Goal: Information Seeking & Learning: Find specific page/section

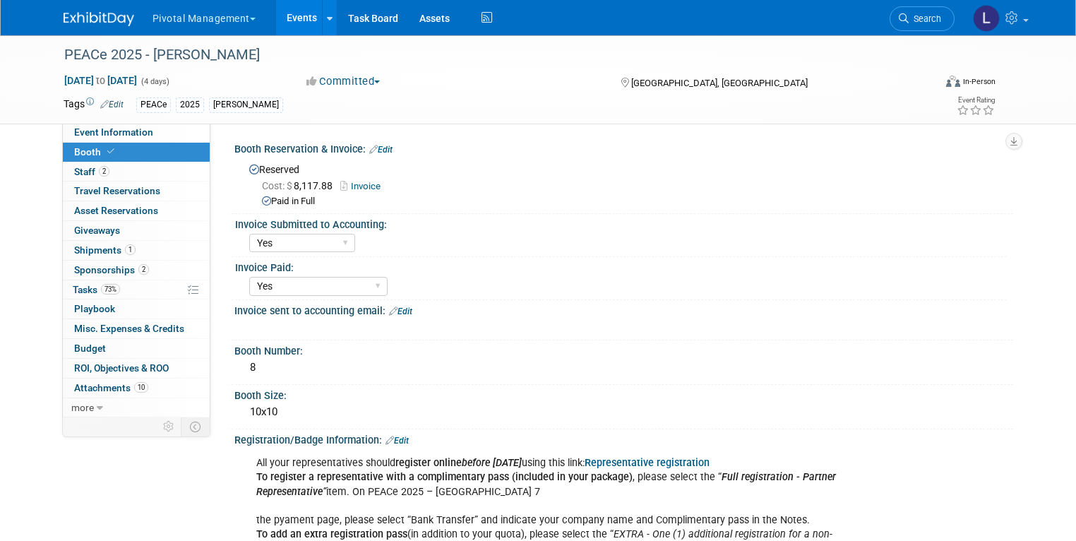
select select "Yes"
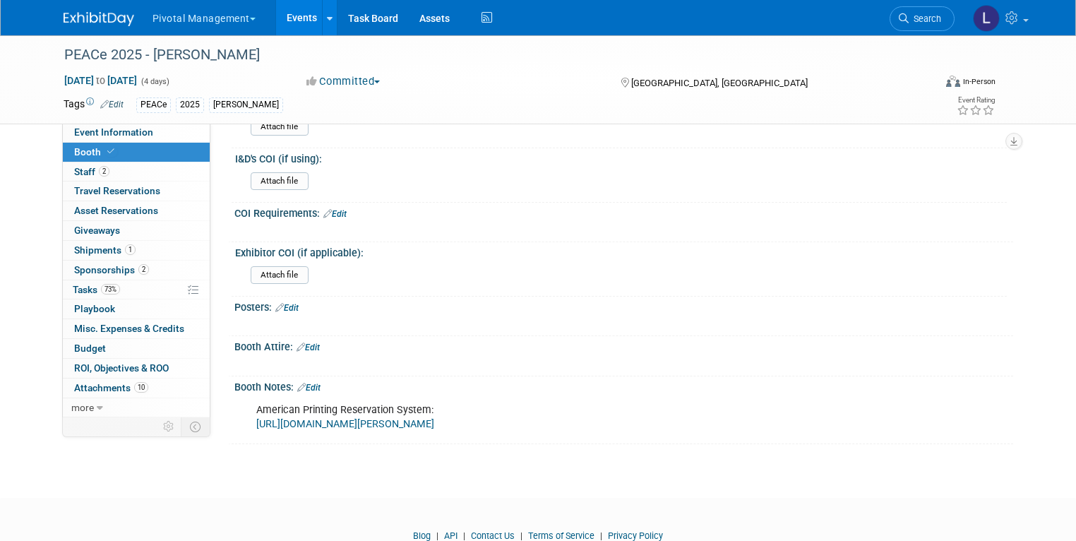
scroll to position [1691, 0]
click at [925, 15] on span "Search" at bounding box center [924, 18] width 32 height 11
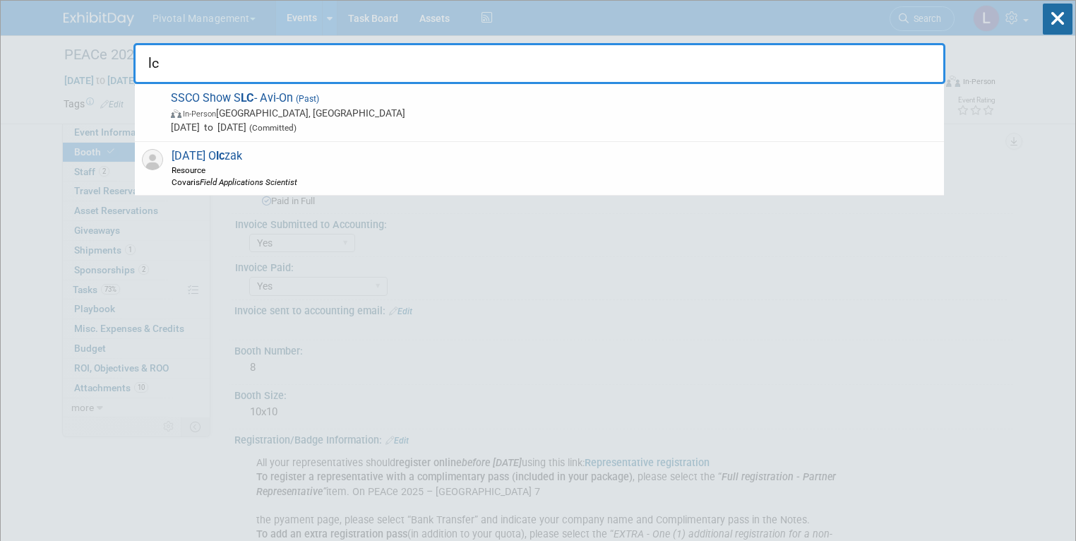
type input "l"
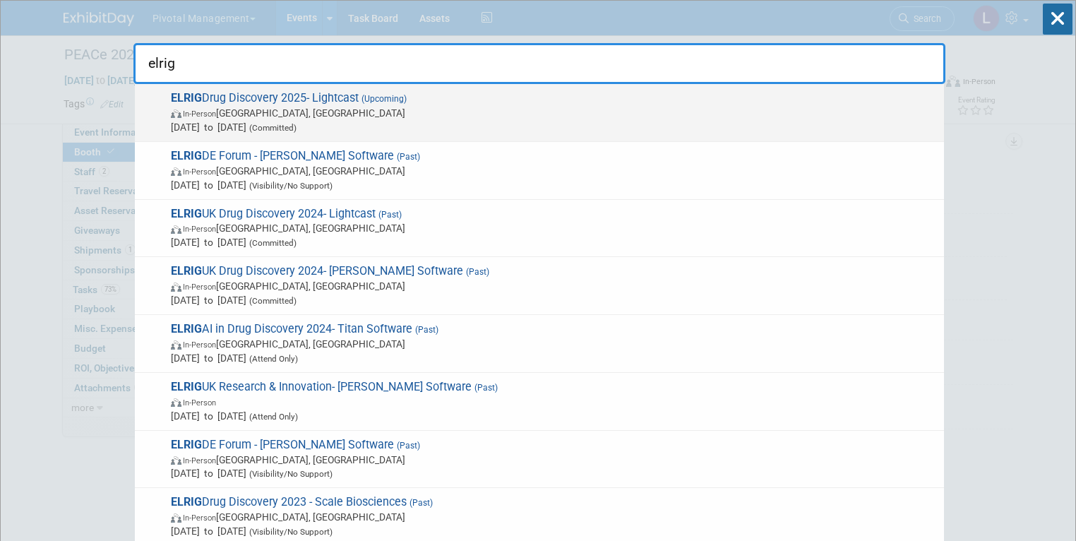
type input "elrig"
click at [304, 110] on span "In-Person [GEOGRAPHIC_DATA], [GEOGRAPHIC_DATA]" at bounding box center [554, 113] width 766 height 14
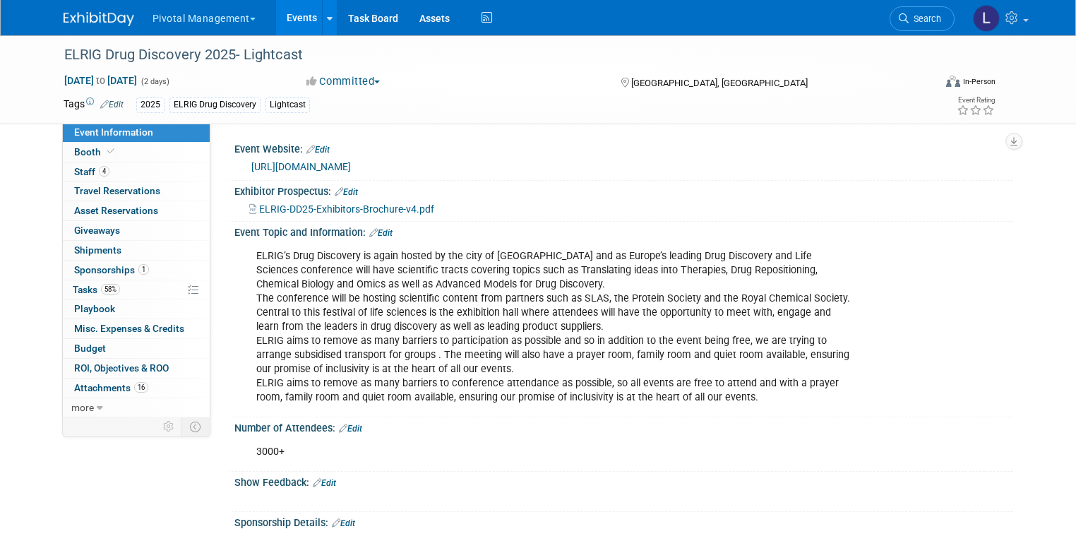
click at [100, 135] on span "Event Information" at bounding box center [113, 131] width 79 height 11
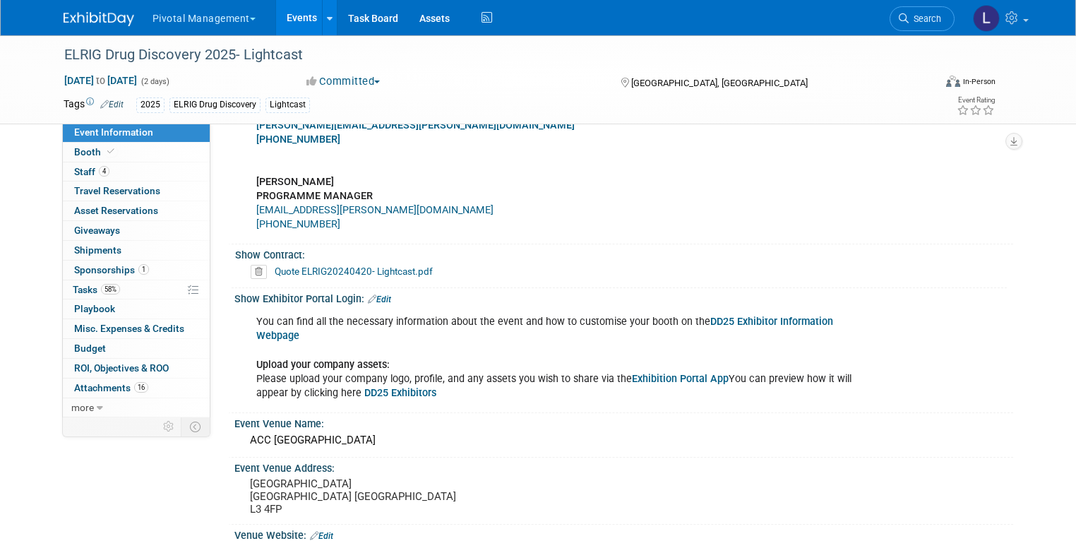
scroll to position [1186, 0]
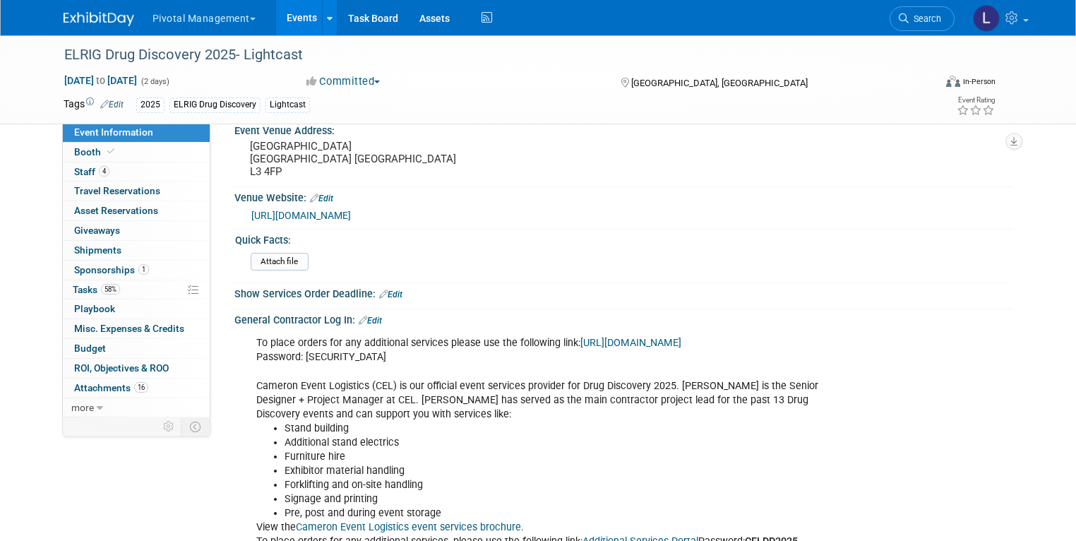
scroll to position [1523, 0]
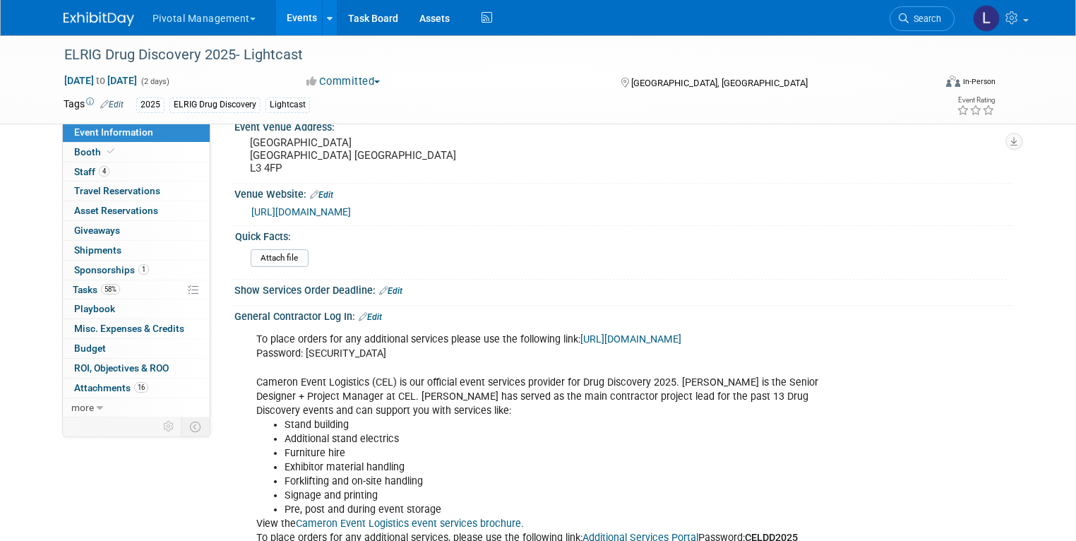
click at [429, 333] on div "To place orders for any additional services please use the following link: http…" at bounding box center [554, 438] width 616 height 227
click at [580, 341] on link "https://portal.cameronlogistics.co.uk/order/vInU3W8mQQjc8VYMqDHz" at bounding box center [630, 339] width 101 height 12
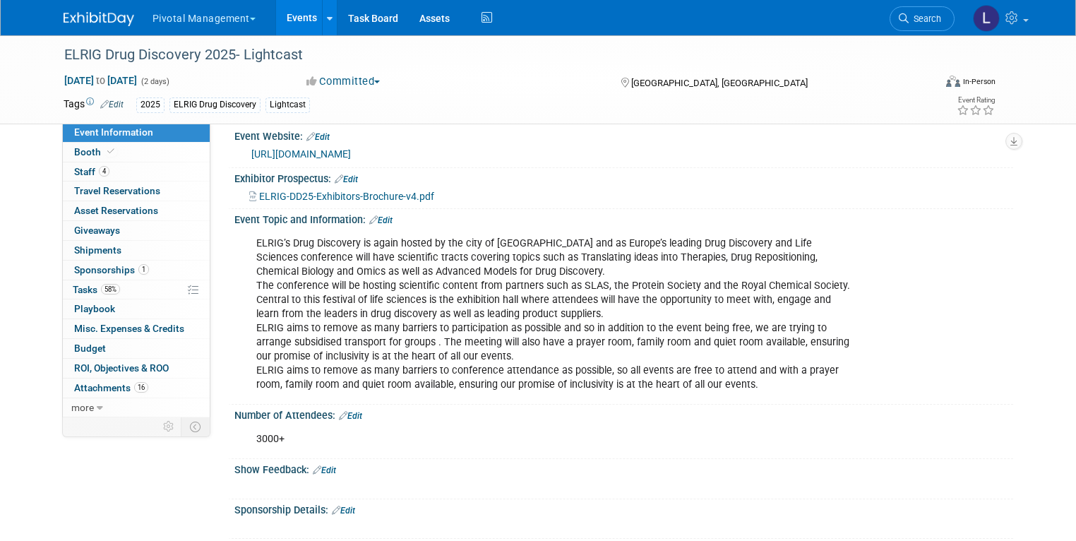
scroll to position [0, 0]
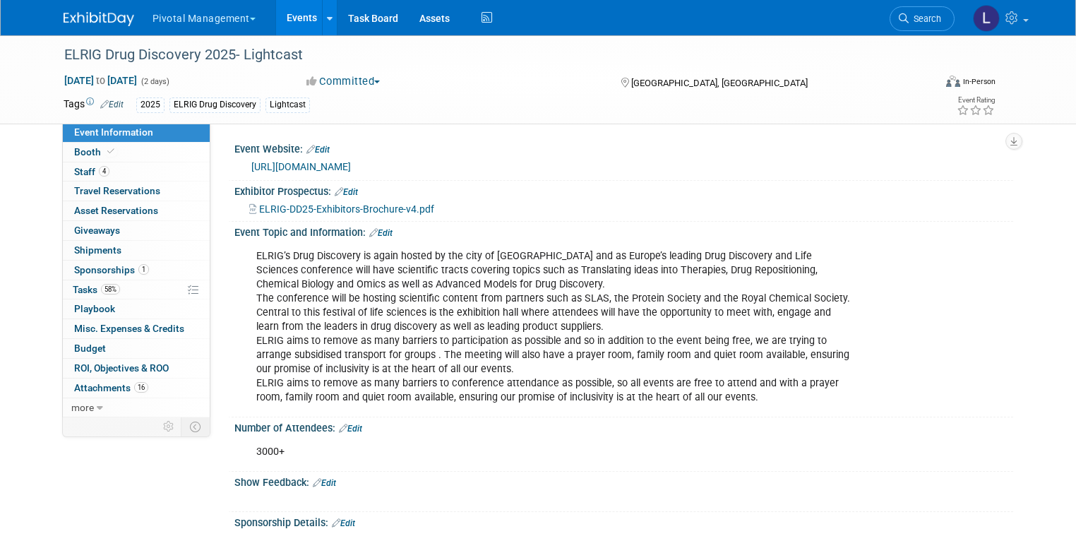
click at [925, 22] on span "Search" at bounding box center [924, 18] width 32 height 11
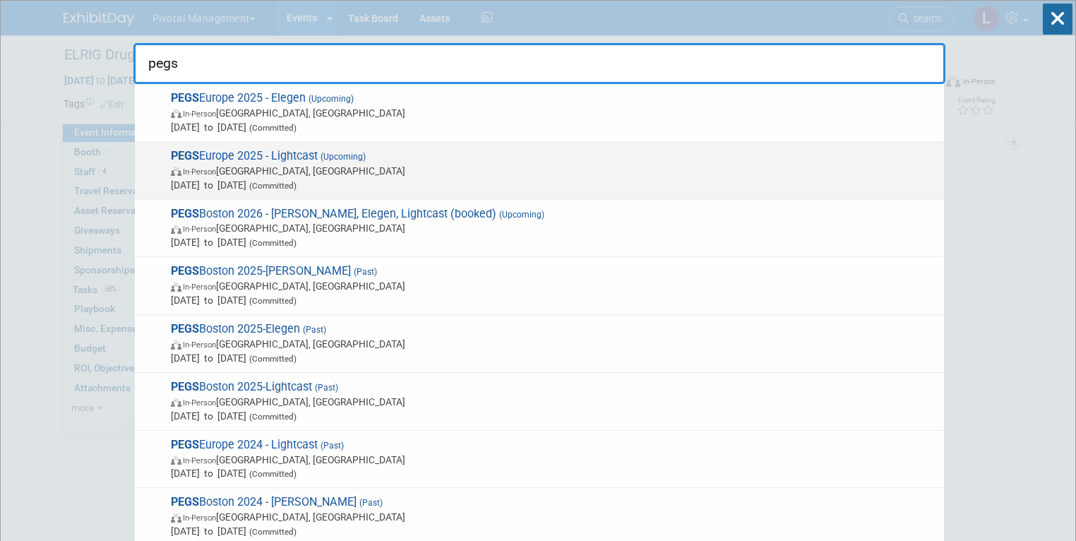
type input "pegs"
click at [307, 161] on span "PEGS Europe 2025 - Lightcast (Upcoming) In-Person Lisboa, Portugal Nov 11, 2025…" at bounding box center [552, 170] width 770 height 43
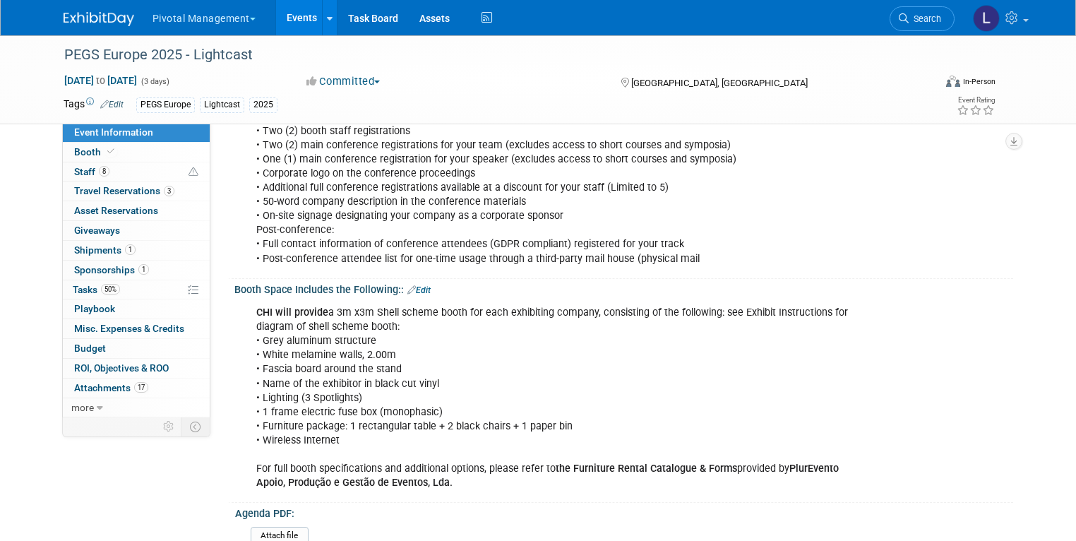
scroll to position [551, 0]
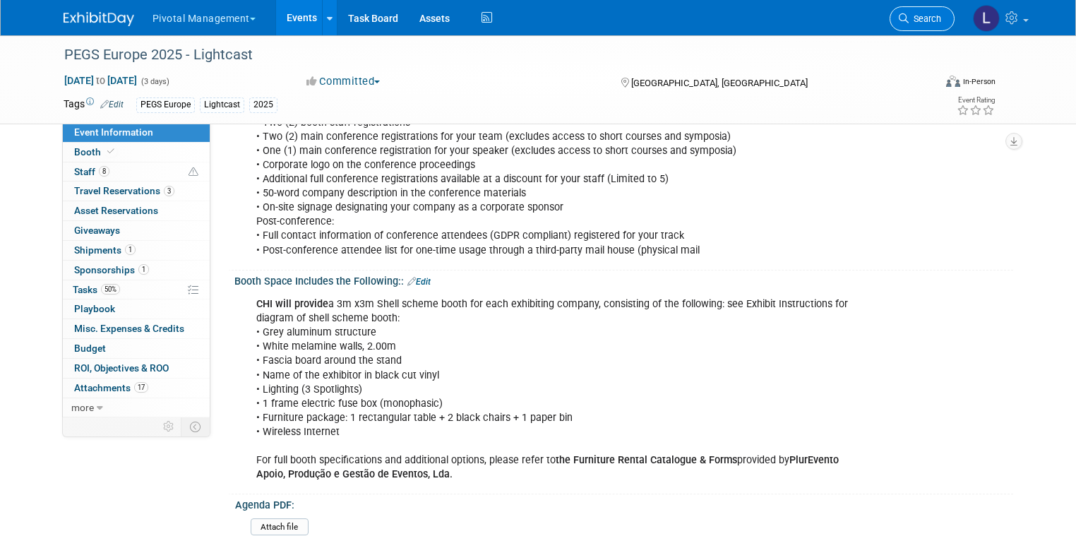
click at [954, 20] on link "Search" at bounding box center [921, 18] width 65 height 25
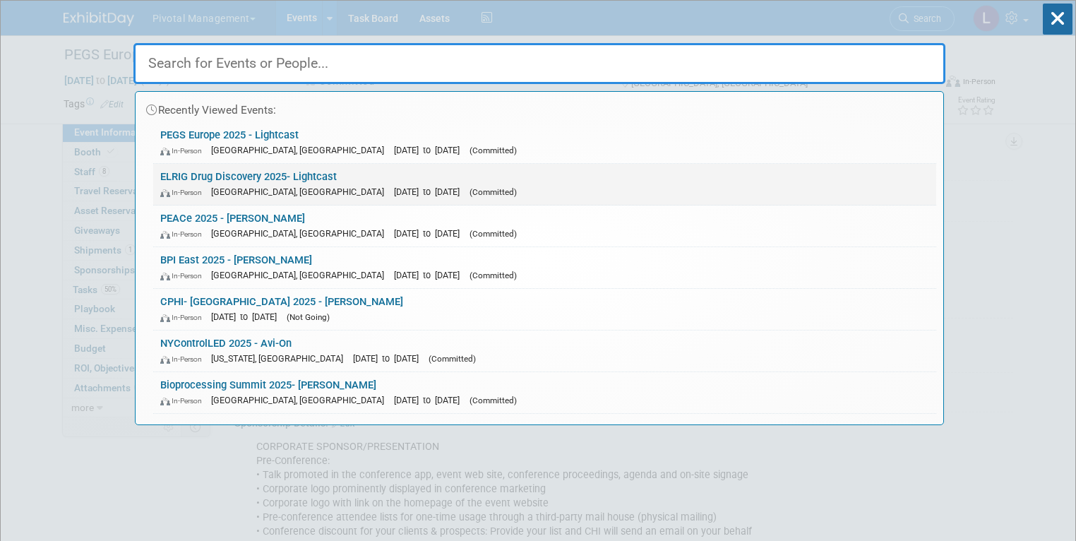
click at [191, 169] on link "ELRIG Drug Discovery 2025- Lightcast In-Person England, United Kingdom Oct 21, …" at bounding box center [544, 184] width 783 height 41
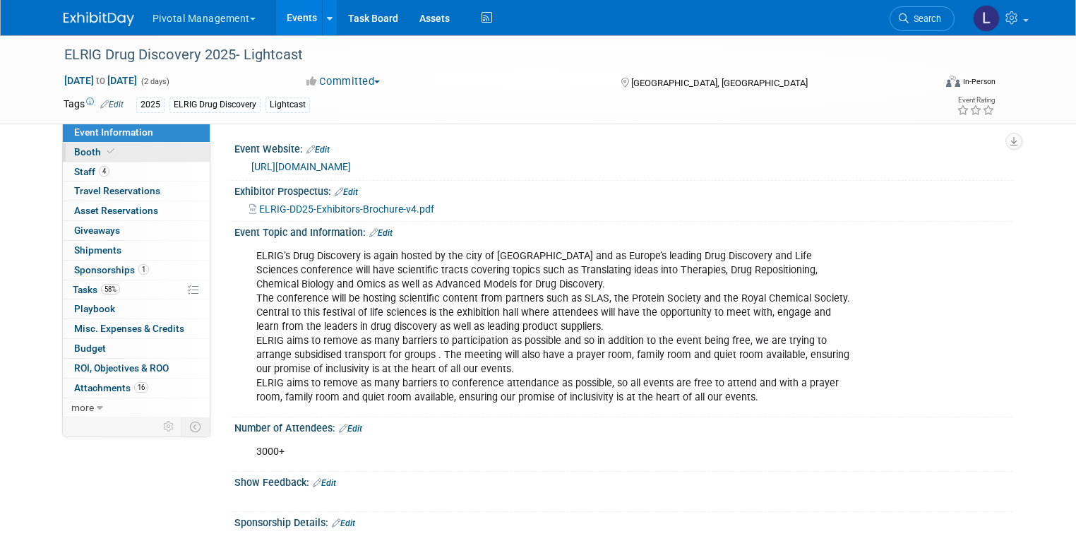
click at [85, 157] on span "Booth" at bounding box center [95, 151] width 43 height 11
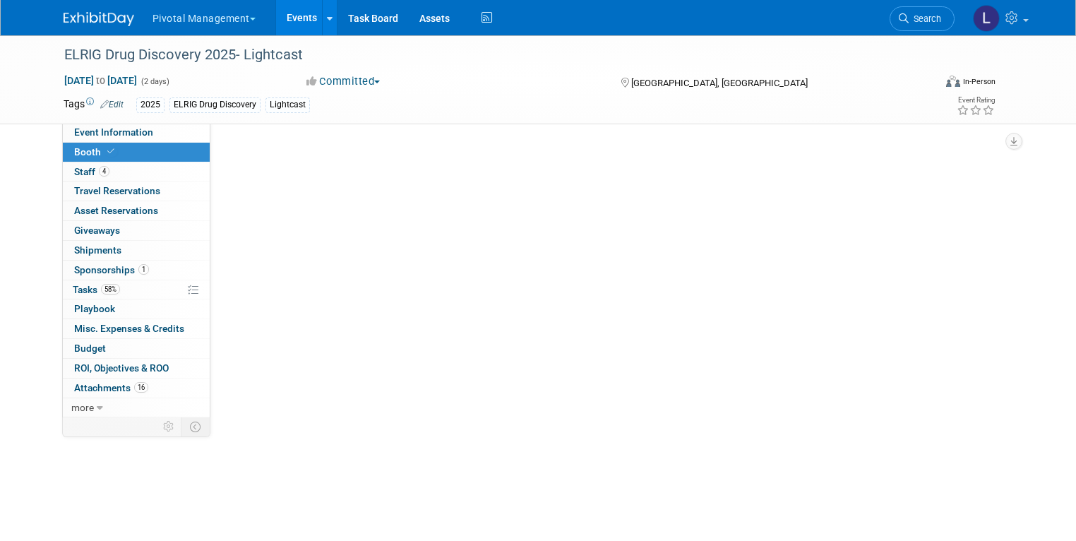
select select "Yes"
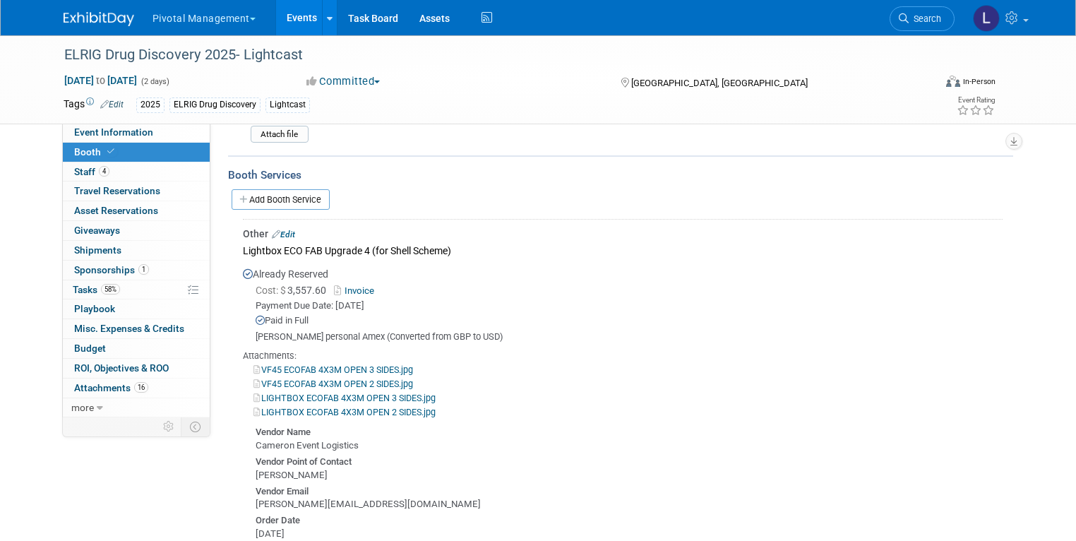
scroll to position [1101, 0]
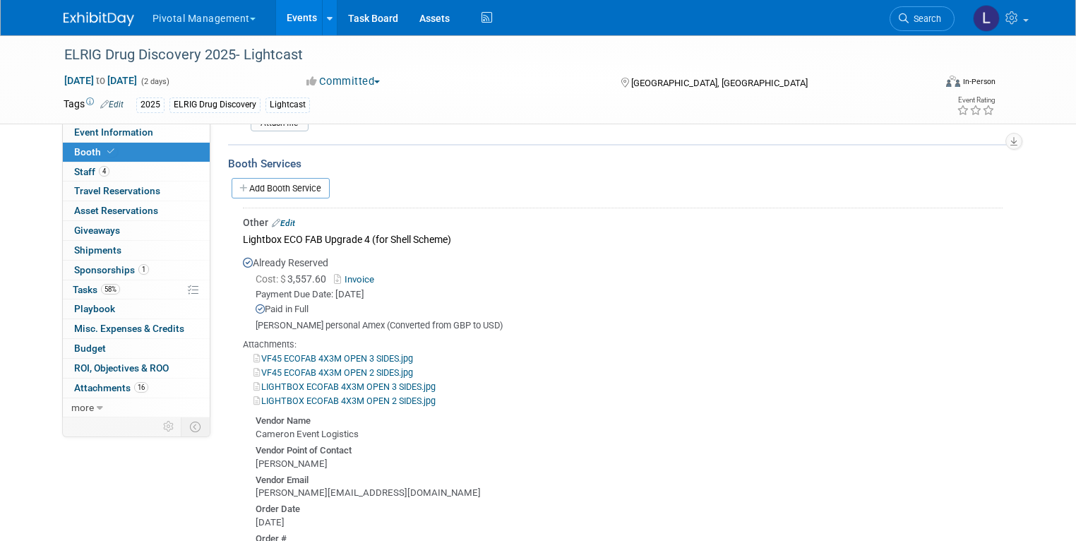
drag, startPoint x: 928, startPoint y: 11, endPoint x: 692, endPoint y: 73, distance: 244.7
click at [928, 11] on link "Search" at bounding box center [921, 18] width 65 height 25
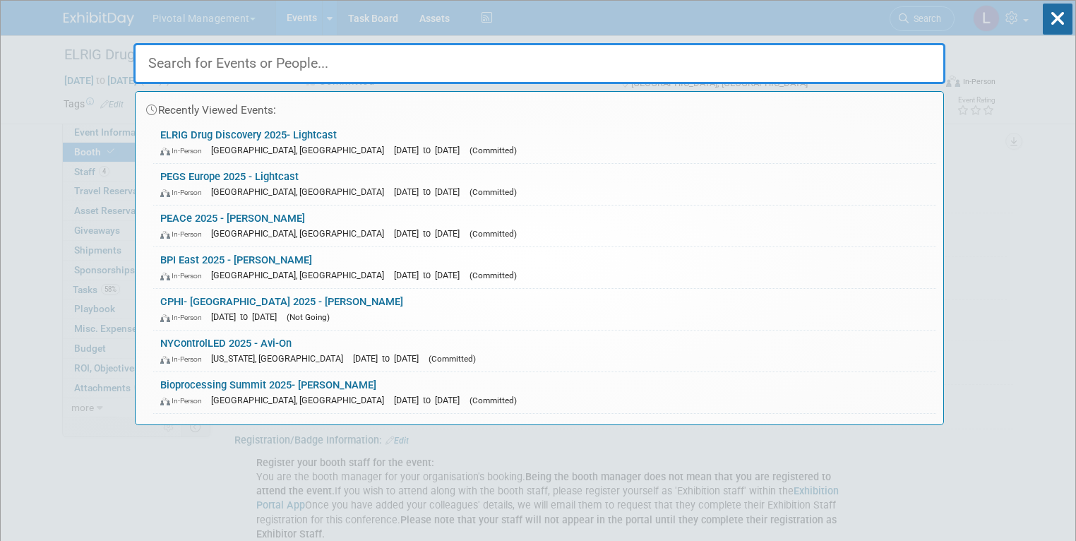
click at [237, 70] on input "text" at bounding box center [539, 63] width 812 height 41
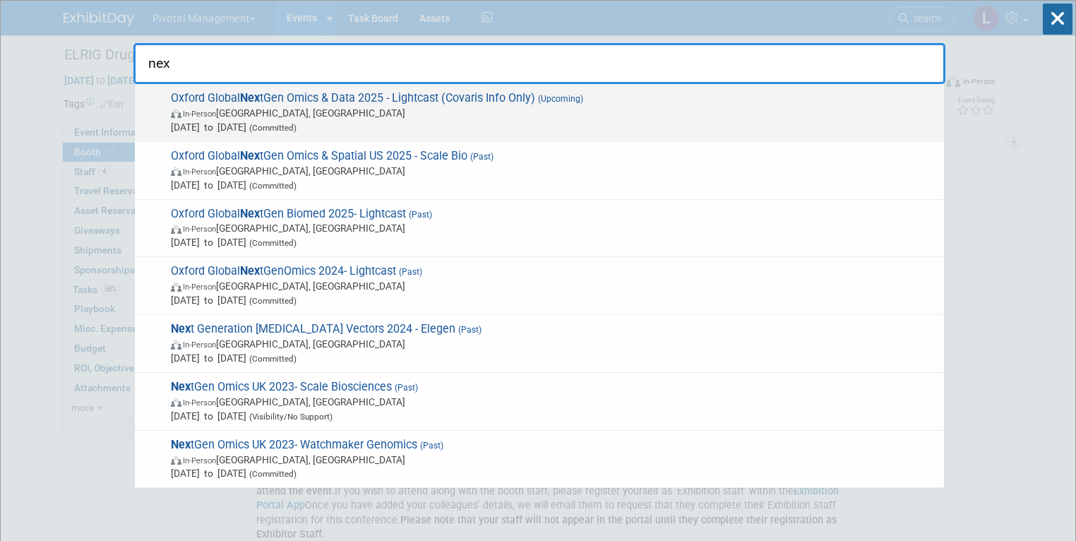
type input "nex"
click at [289, 96] on span "Oxford Global Nex tGen Omics & Data 2025 - Lightcast (Covaris Info Only) (Upcom…" at bounding box center [552, 112] width 770 height 43
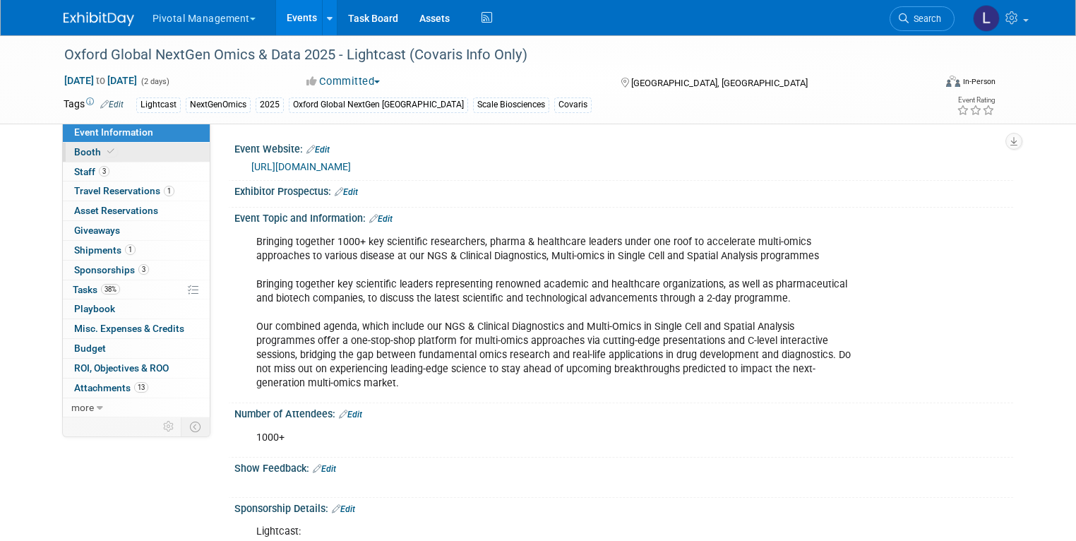
click at [139, 160] on link "Booth" at bounding box center [136, 152] width 147 height 19
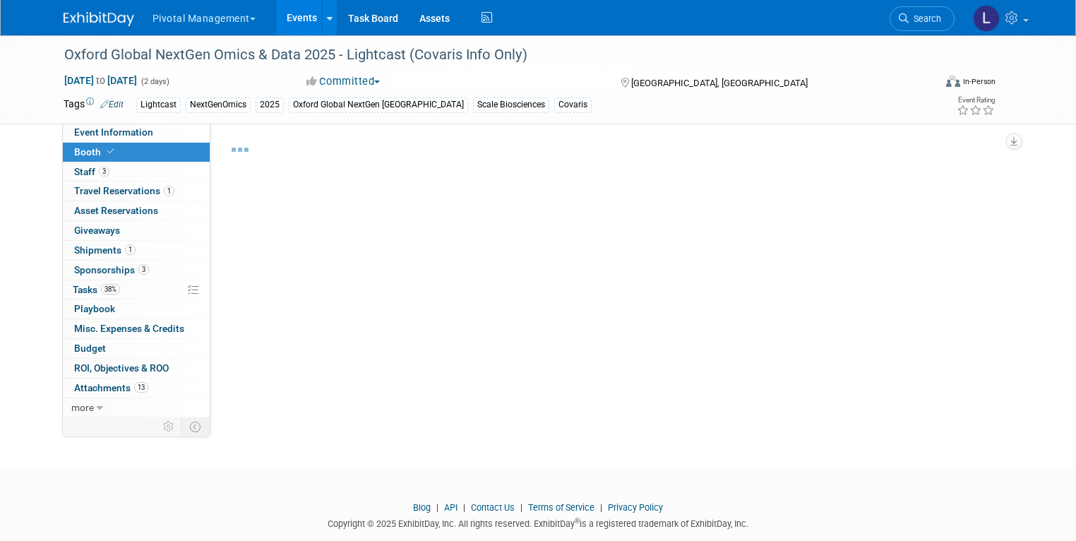
select select "Yes"
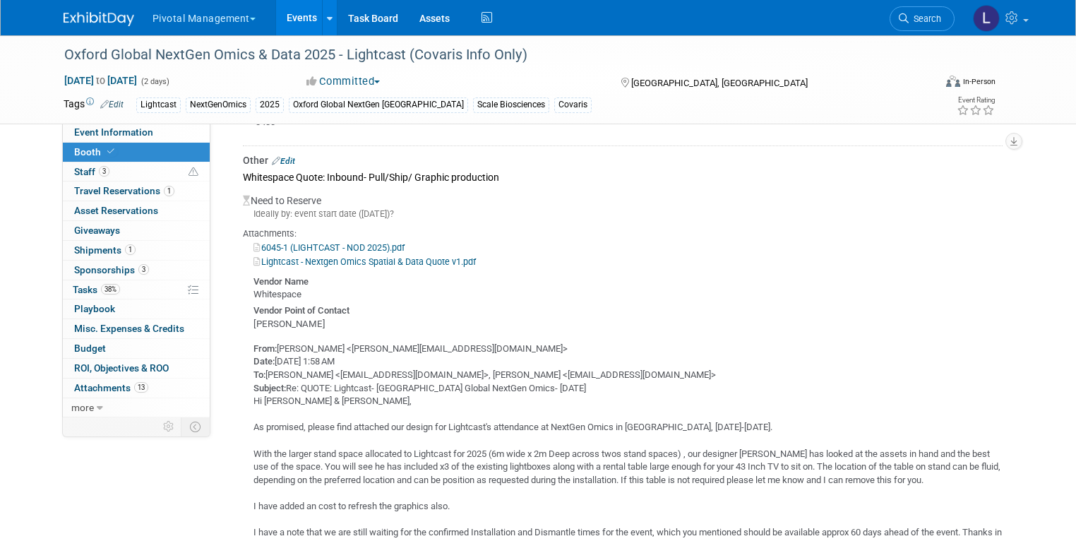
scroll to position [1447, 0]
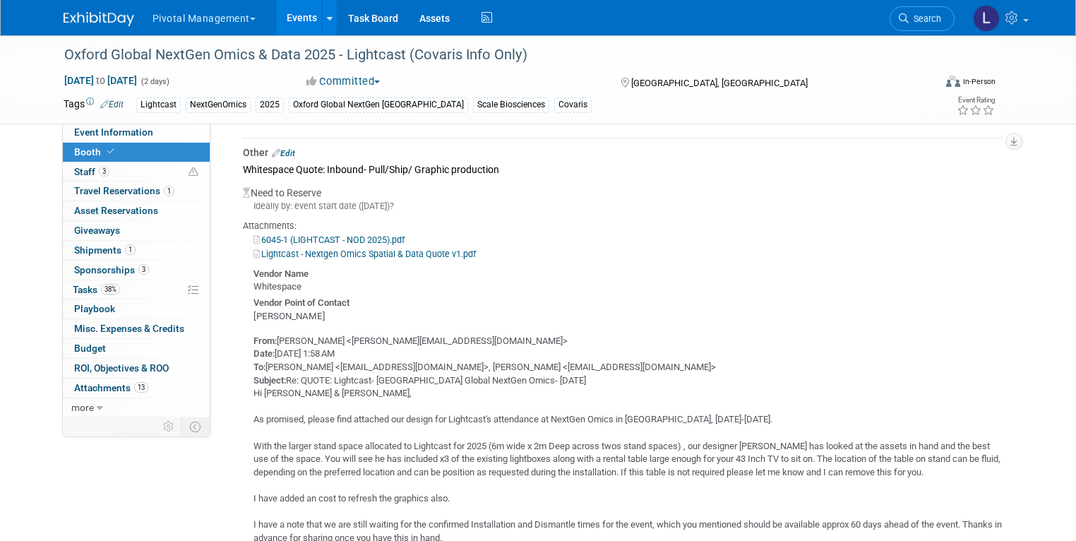
click at [428, 248] on link "Lightcast - Nextgen Omics Spatial & Data Quote v1.pdf" at bounding box center [364, 253] width 222 height 11
